Goal: Transaction & Acquisition: Purchase product/service

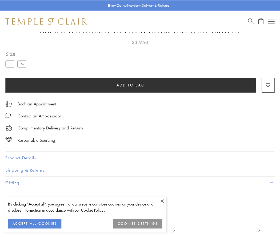
scroll to position [32, 0]
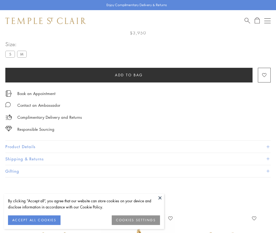
click at [129, 75] on span "Add to bag" at bounding box center [129, 75] width 28 height 6
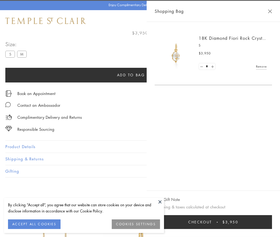
click at [217, 222] on button "Checkout $3,950" at bounding box center [213, 222] width 117 height 14
